Goal: Check status: Check status

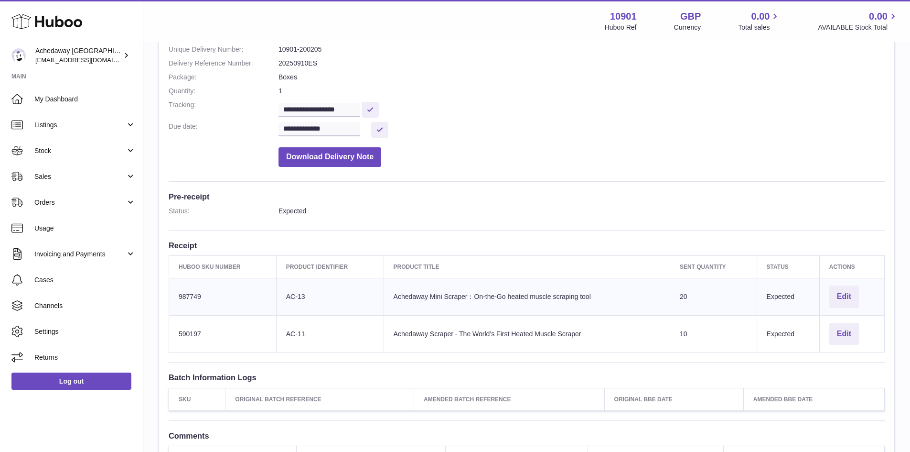
scroll to position [14, 0]
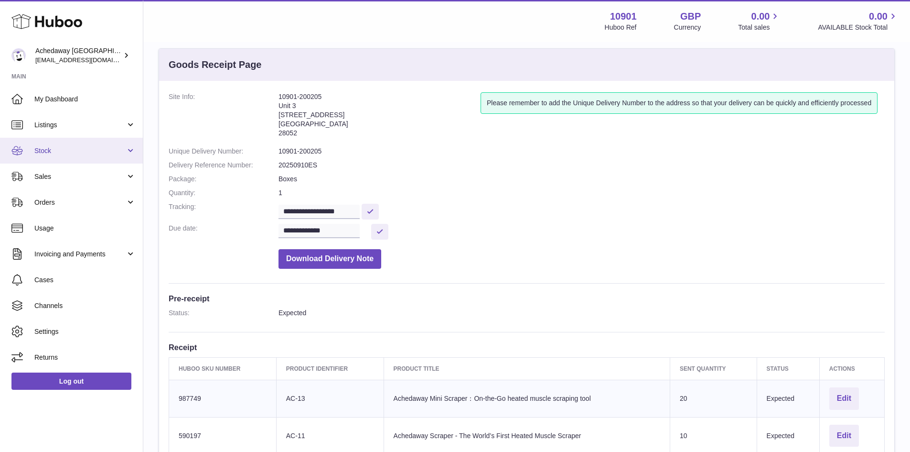
click at [130, 142] on link "Stock" at bounding box center [71, 151] width 143 height 26
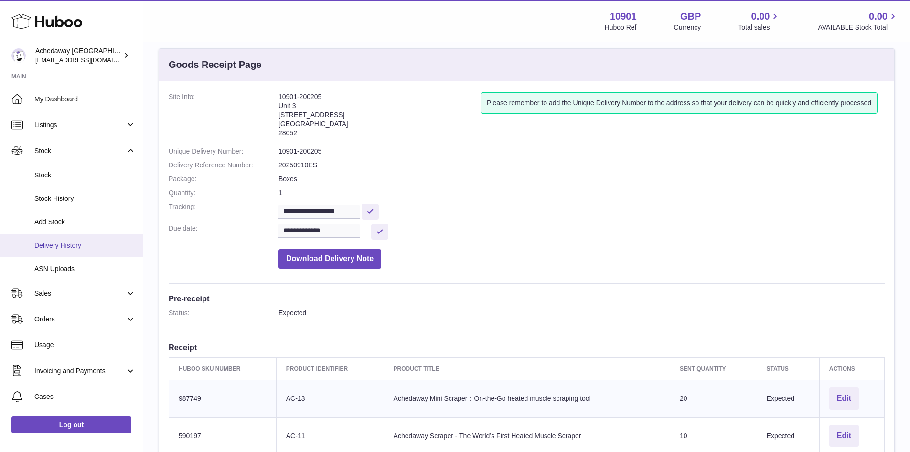
click at [103, 240] on link "Delivery History" at bounding box center [71, 245] width 143 height 23
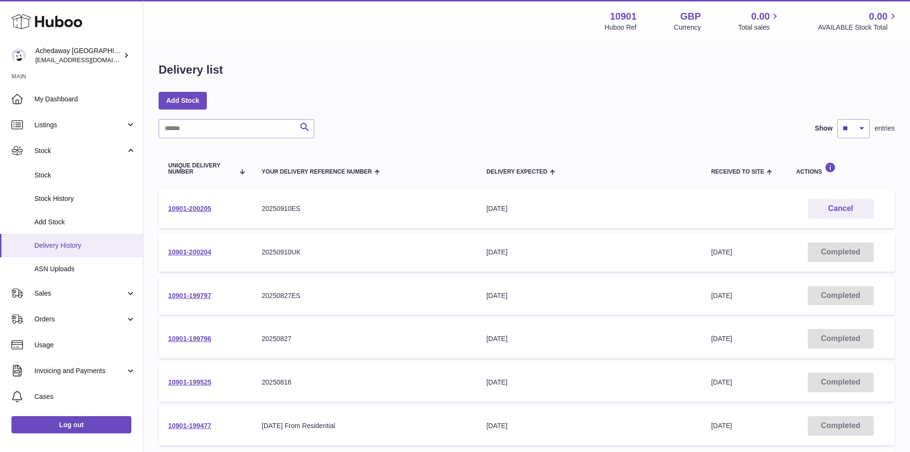
click at [102, 239] on link "Delivery History" at bounding box center [71, 245] width 143 height 23
click at [60, 241] on span "Delivery History" at bounding box center [84, 245] width 101 height 9
click at [60, 167] on link "Stock" at bounding box center [71, 174] width 143 height 23
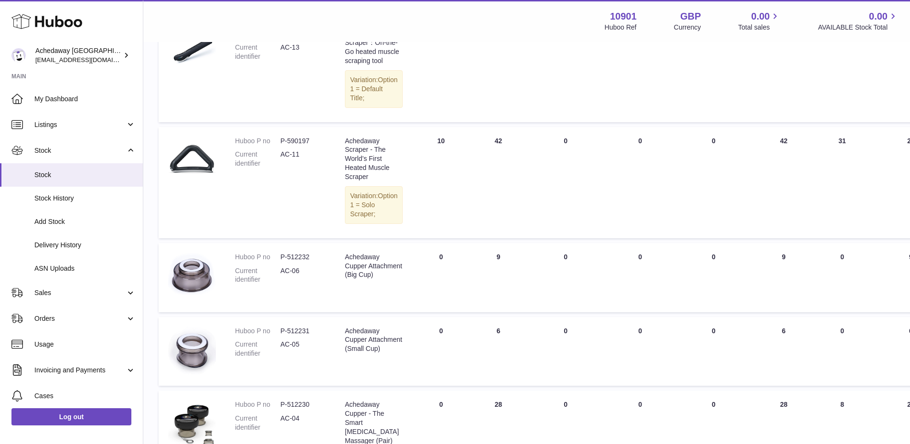
scroll to position [478, 0]
